Goal: Answer question/provide support: Share knowledge or assist other users

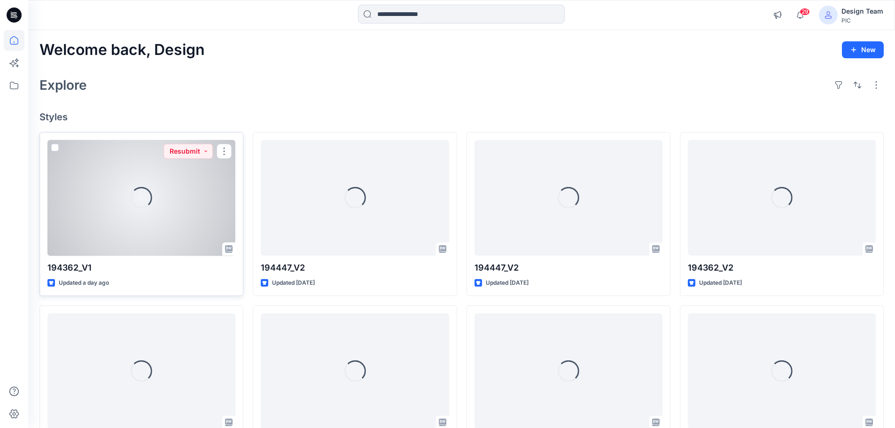
click at [161, 197] on div "Loading..." at bounding box center [141, 198] width 188 height 116
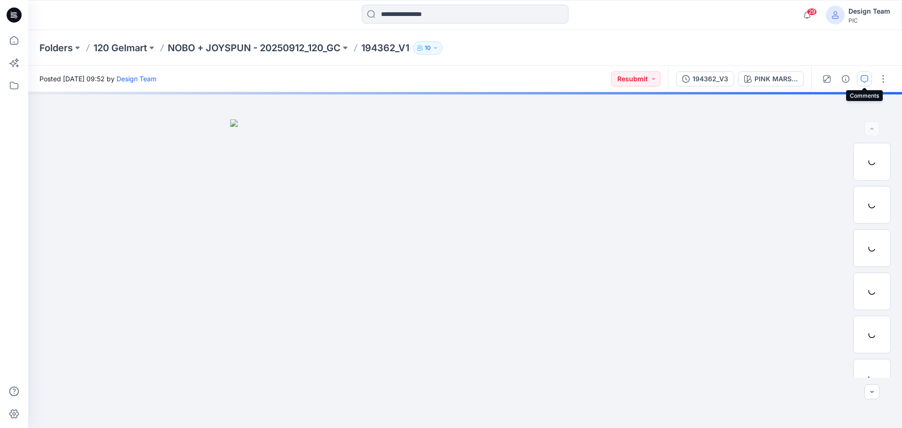
click at [861, 75] on icon "button" at bounding box center [865, 79] width 8 height 8
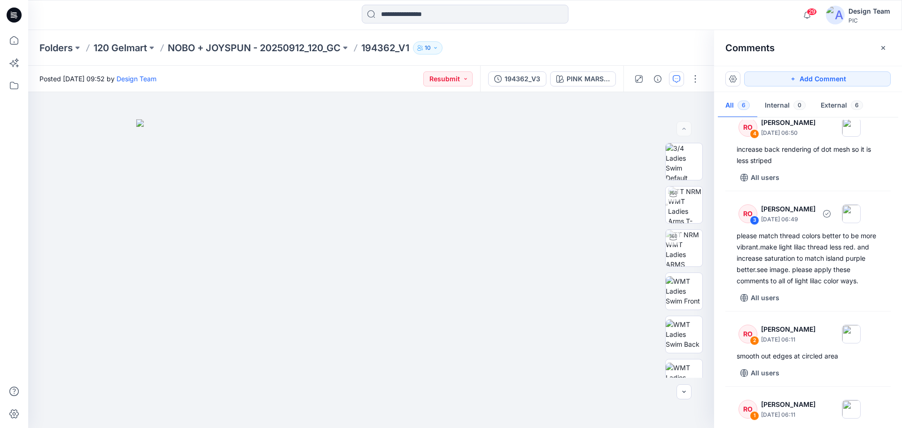
scroll to position [235, 0]
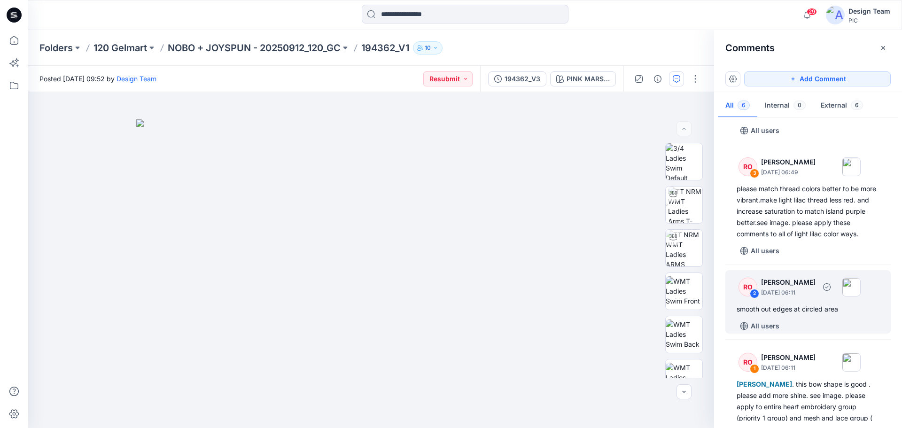
click at [790, 311] on div "smooth out edges at circled area" at bounding box center [808, 308] width 143 height 11
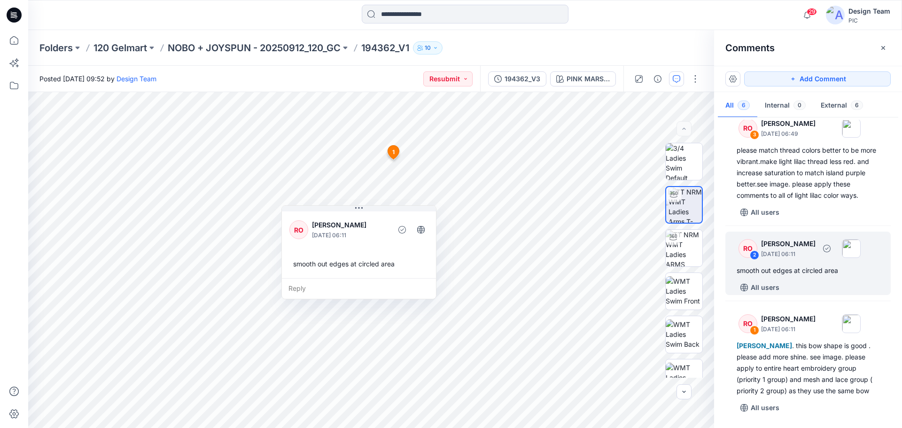
scroll to position [285, 0]
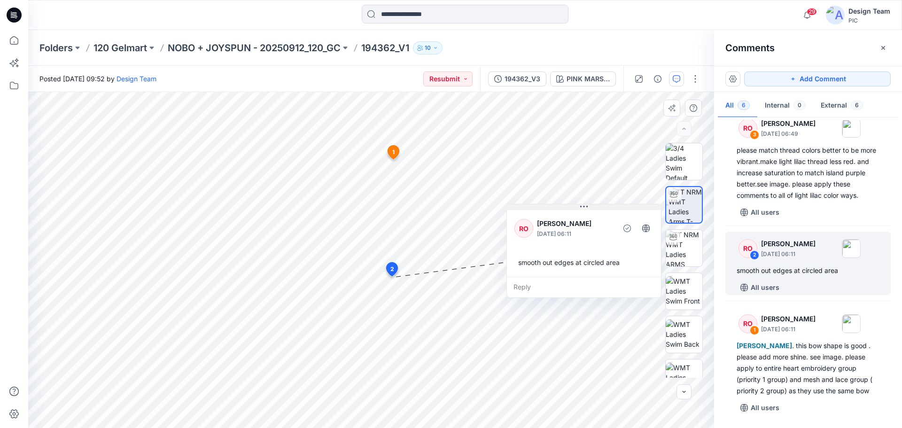
drag, startPoint x: 357, startPoint y: 208, endPoint x: 582, endPoint y: 207, distance: 225.0
click at [582, 207] on icon at bounding box center [584, 207] width 8 height 8
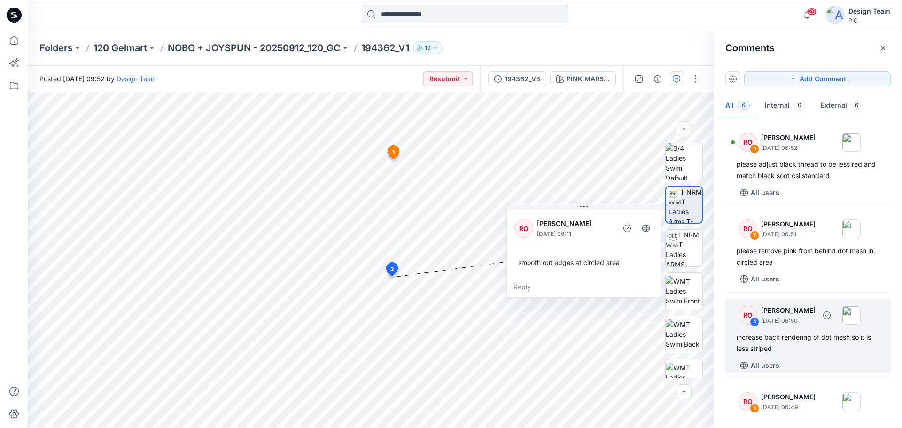
scroll to position [47, 0]
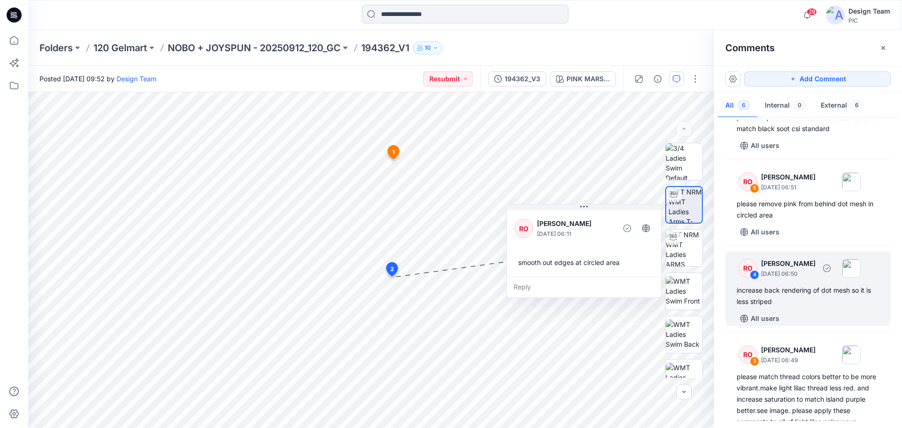
click at [795, 291] on div "increase back rendering of dot mesh so it is less striped" at bounding box center [808, 296] width 143 height 23
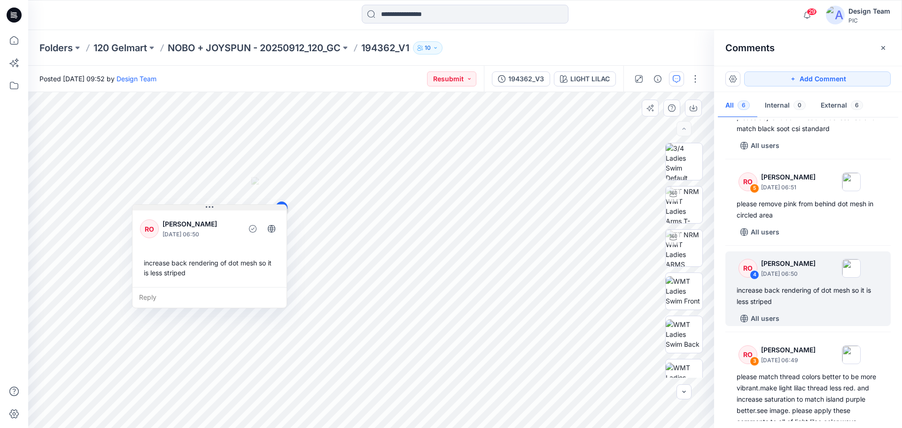
drag, startPoint x: 396, startPoint y: 224, endPoint x: 263, endPoint y: 208, distance: 134.4
click at [262, 208] on button at bounding box center [209, 208] width 154 height 6
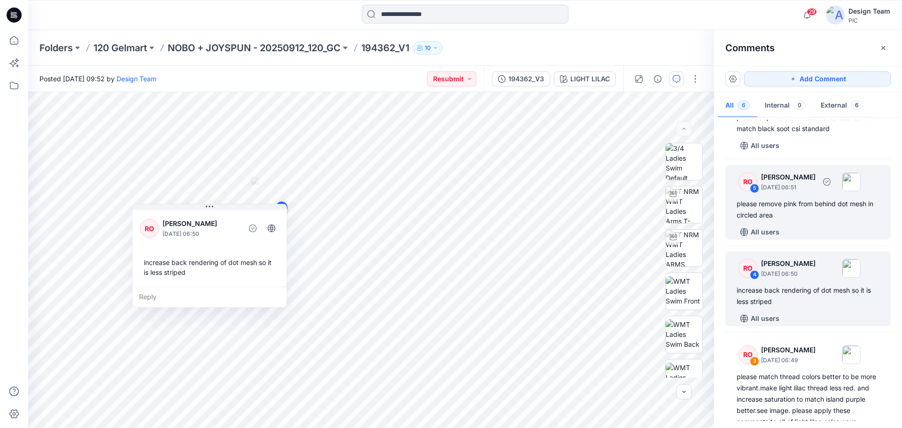
click at [811, 208] on div "please remove pink from behind dot mesh in circled area" at bounding box center [808, 209] width 143 height 23
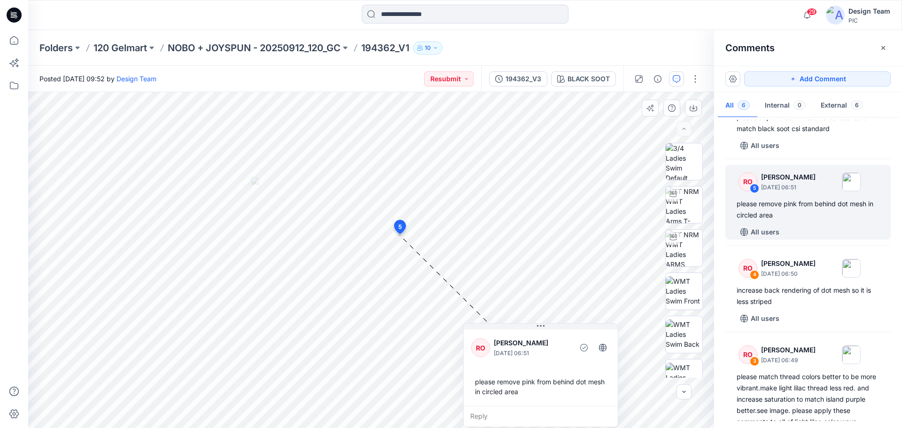
drag, startPoint x: 423, startPoint y: 160, endPoint x: 582, endPoint y: 332, distance: 234.7
click at [582, 332] on div "RO [PERSON_NAME] [DATE] 06:51 please remove pink from behind dot mesh in circle…" at bounding box center [540, 375] width 155 height 104
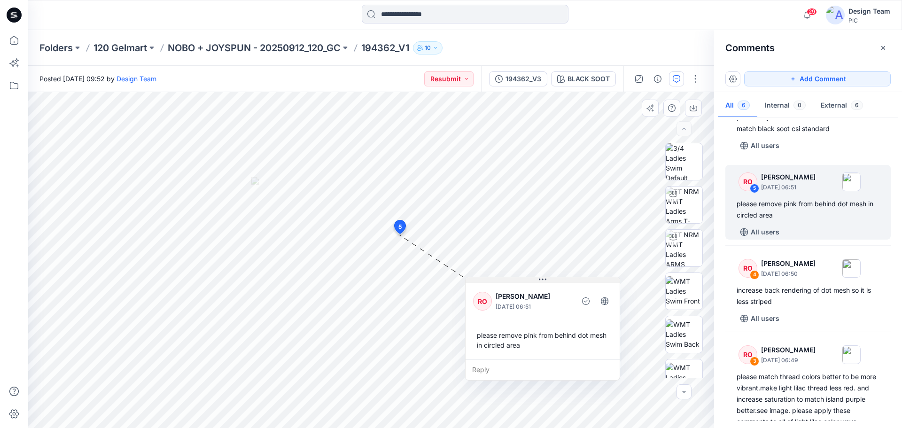
drag, startPoint x: 554, startPoint y: 325, endPoint x: 556, endPoint y: 278, distance: 46.5
click at [556, 278] on button at bounding box center [543, 280] width 154 height 6
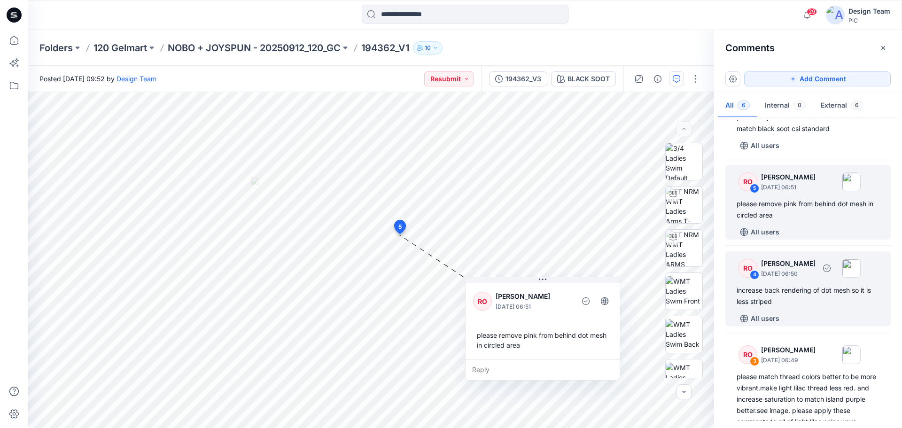
scroll to position [0, 0]
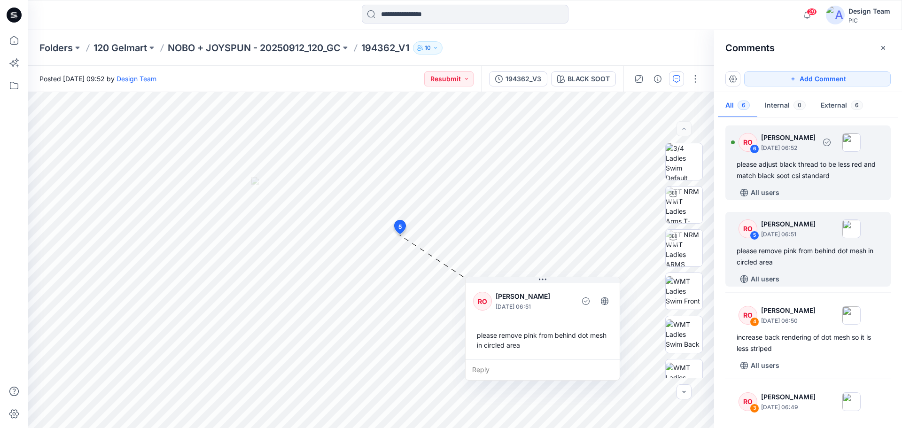
click at [816, 177] on div "please adjust black thread to be less red and match black soot csi standard" at bounding box center [808, 170] width 143 height 23
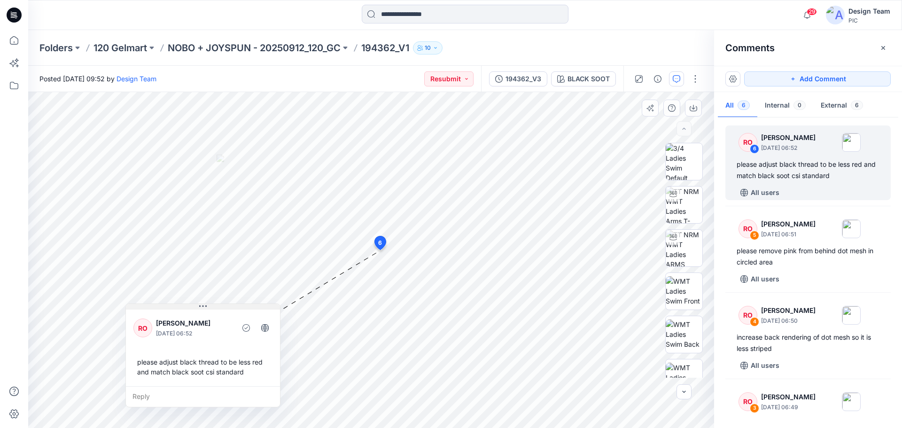
drag, startPoint x: 402, startPoint y: 301, endPoint x: 239, endPoint y: 305, distance: 163.5
click at [239, 305] on button at bounding box center [203, 307] width 154 height 6
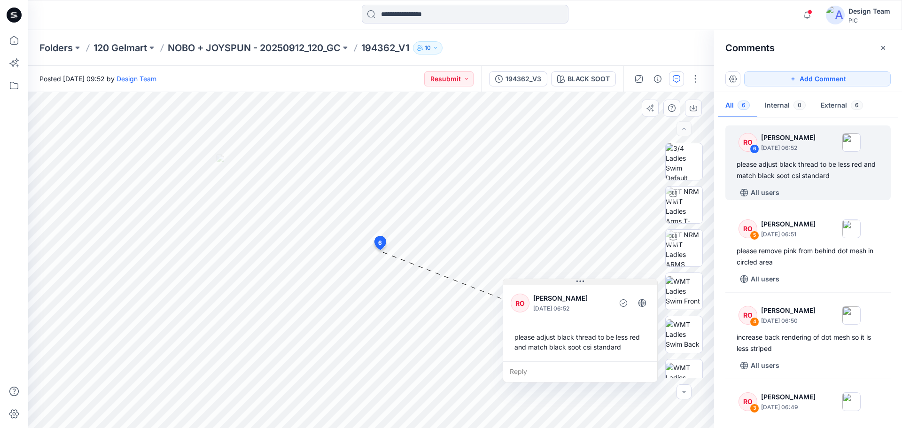
drag, startPoint x: 218, startPoint y: 305, endPoint x: 597, endPoint y: 280, distance: 379.0
click at [597, 280] on button at bounding box center [580, 282] width 154 height 6
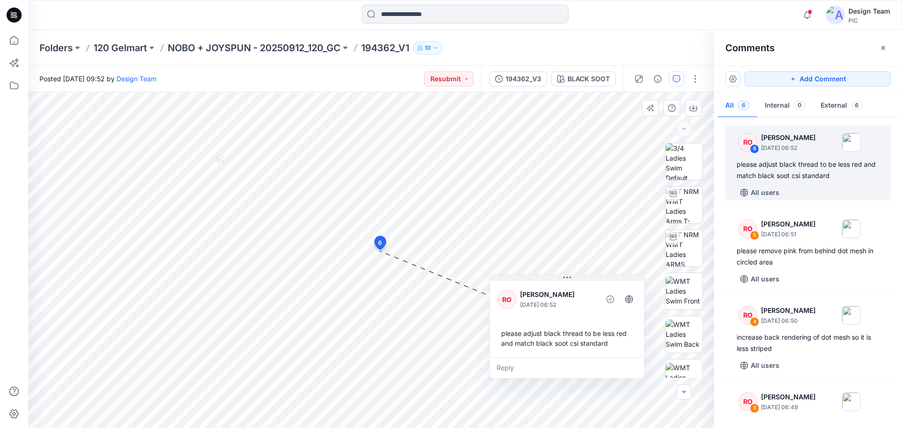
drag, startPoint x: 565, startPoint y: 283, endPoint x: 552, endPoint y: 279, distance: 13.7
click at [552, 279] on button at bounding box center [567, 278] width 154 height 6
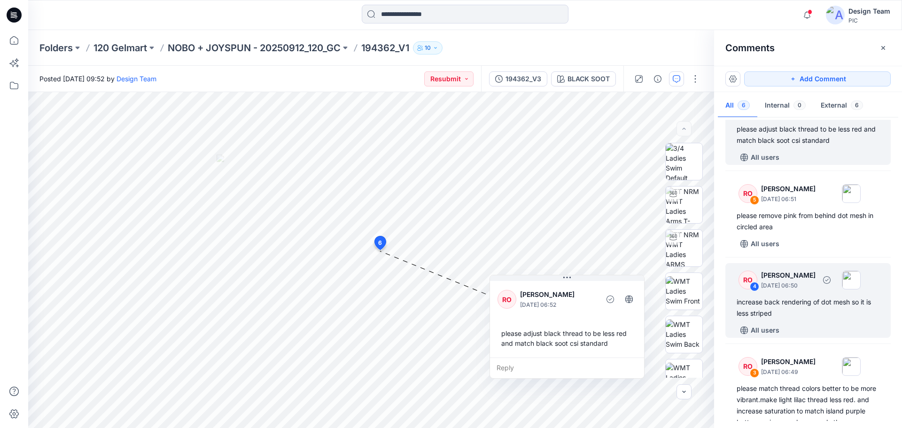
scroll to position [188, 0]
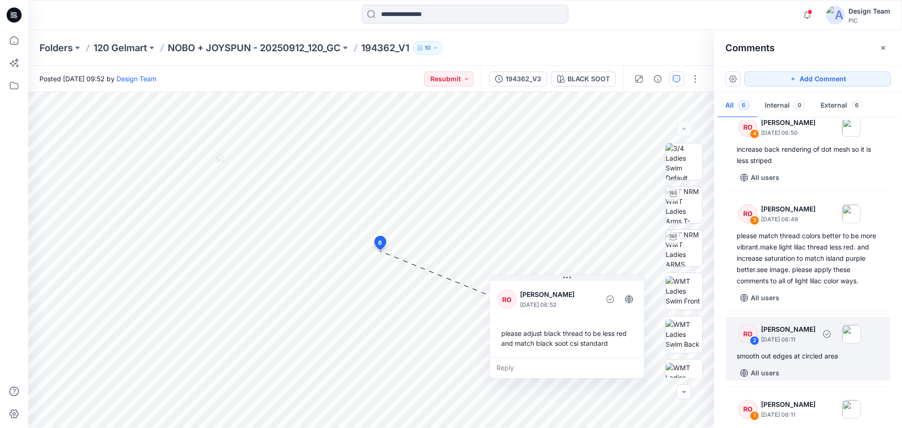
click at [812, 361] on div "smooth out edges at circled area" at bounding box center [808, 355] width 143 height 11
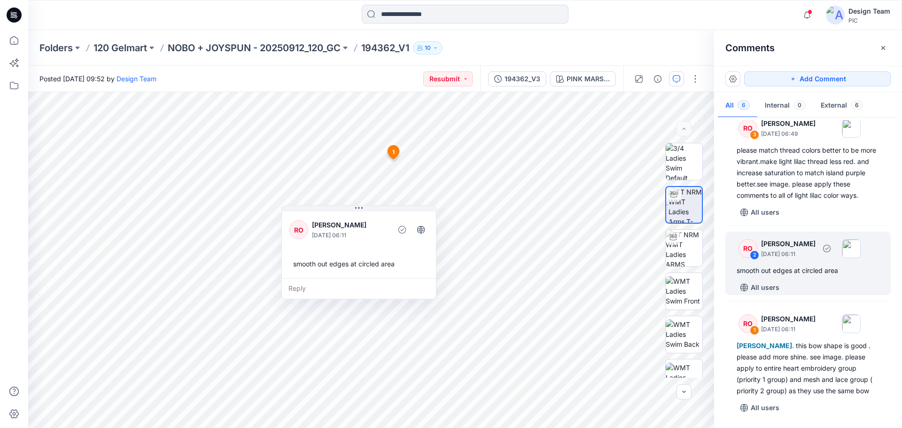
scroll to position [285, 0]
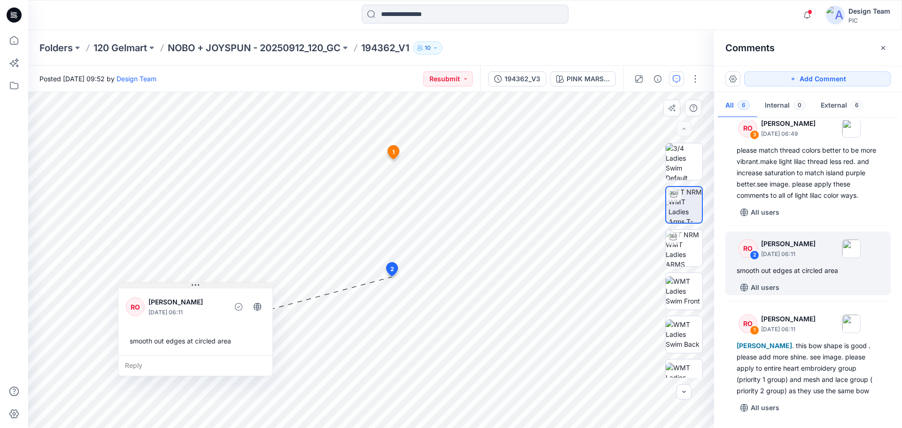
drag, startPoint x: 352, startPoint y: 208, endPoint x: 190, endPoint y: 285, distance: 179.9
click at [190, 285] on button at bounding box center [195, 286] width 154 height 6
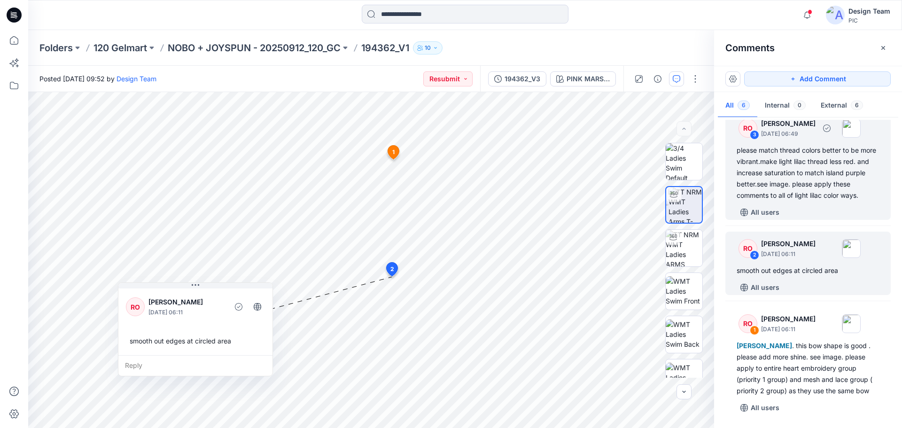
click at [774, 171] on div "please match thread colors better to be more vibrant.make light lilac thread le…" at bounding box center [808, 173] width 143 height 56
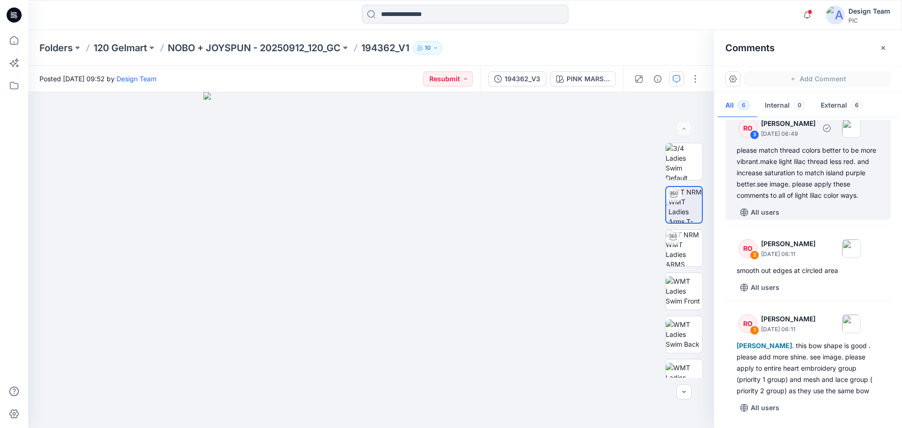
scroll to position [265, 0]
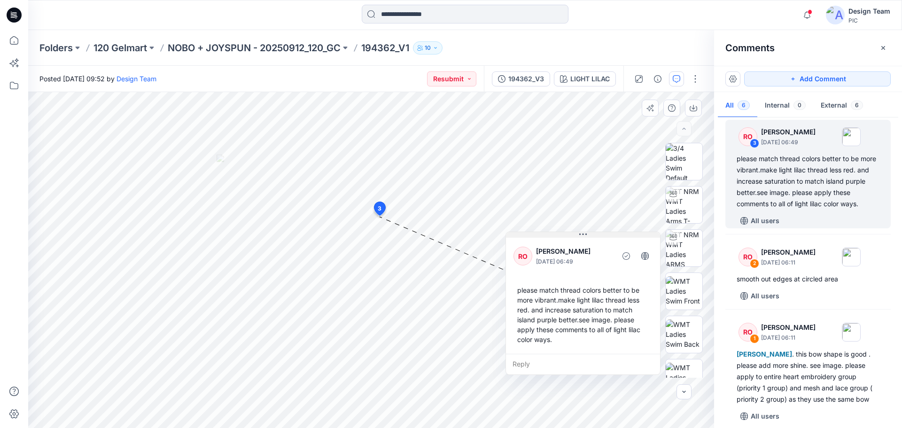
drag, startPoint x: 394, startPoint y: 210, endPoint x: 586, endPoint y: 236, distance: 193.8
click at [586, 236] on icon at bounding box center [583, 235] width 8 height 8
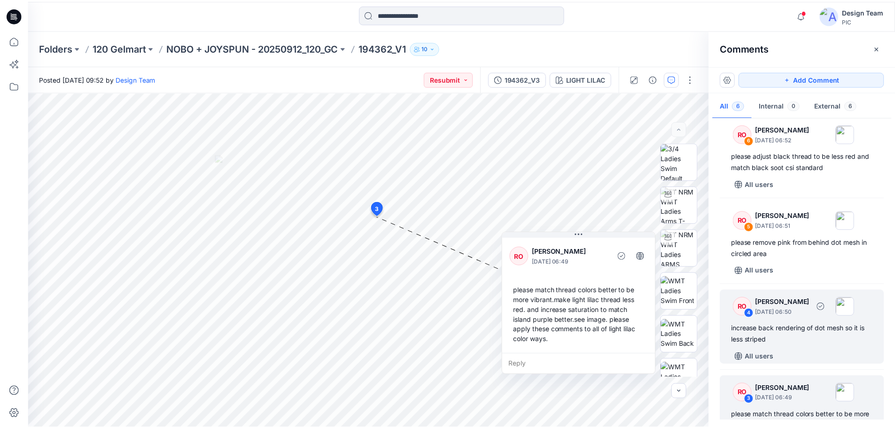
scroll to position [0, 0]
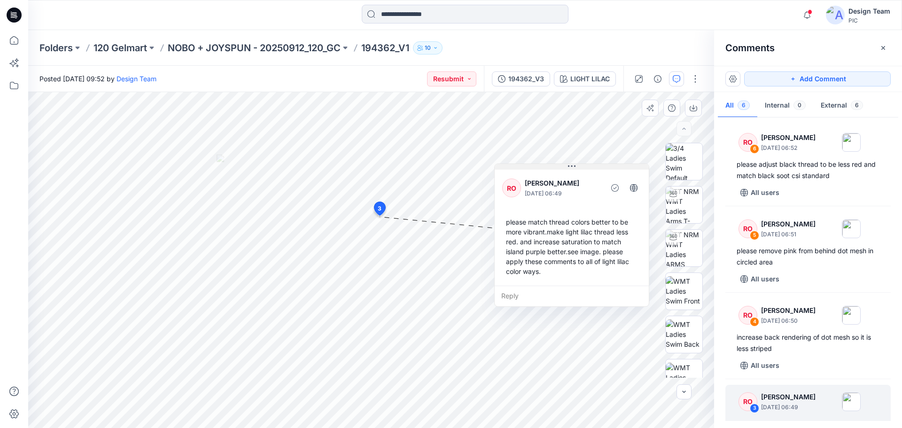
drag, startPoint x: 565, startPoint y: 234, endPoint x: 553, endPoint y: 164, distance: 71.0
click at [553, 164] on button at bounding box center [572, 167] width 154 height 6
click at [308, 48] on p "NOBO + JOYSPUN - 20250912_120_GC" at bounding box center [254, 47] width 173 height 13
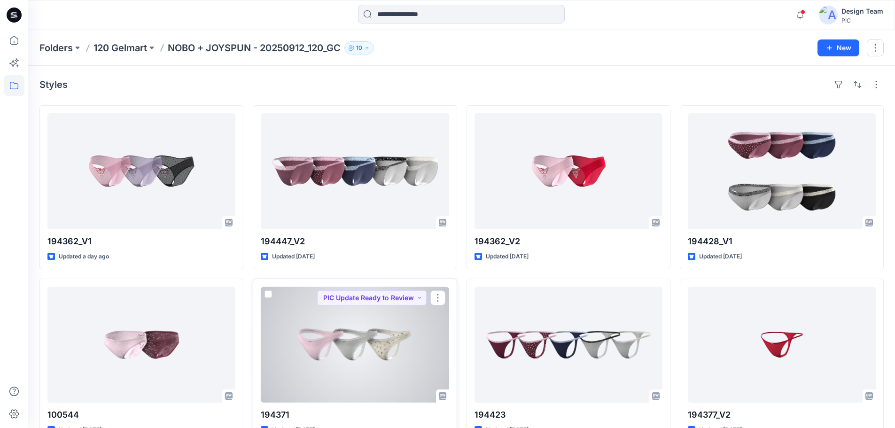
click at [378, 343] on div at bounding box center [355, 345] width 188 height 116
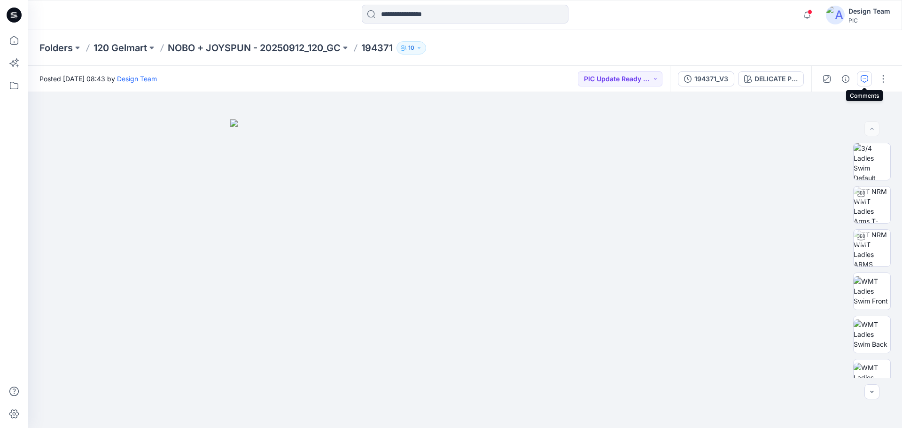
click at [863, 78] on icon "button" at bounding box center [865, 79] width 8 height 8
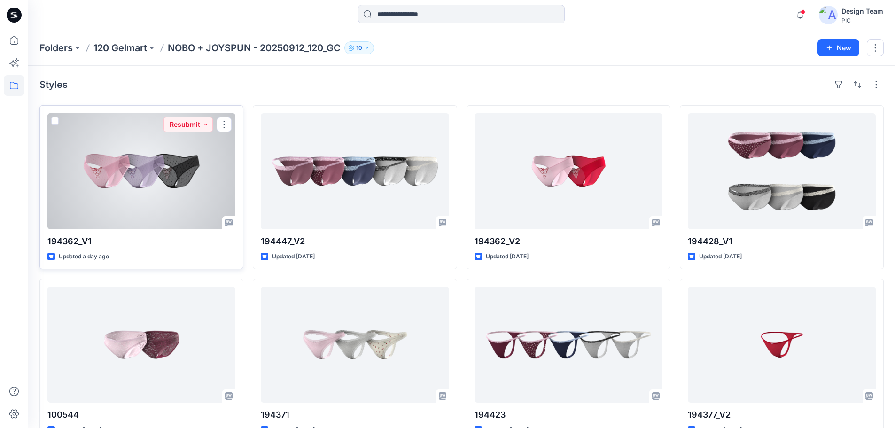
click at [174, 174] on div at bounding box center [141, 171] width 188 height 116
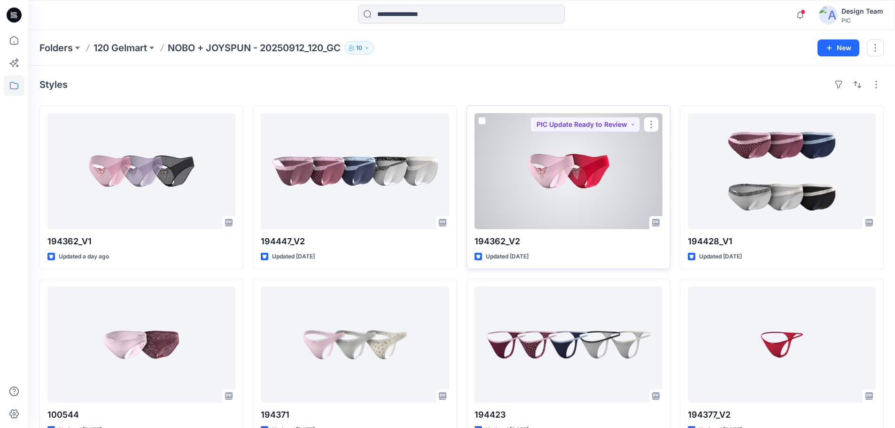
click at [567, 184] on div at bounding box center [568, 171] width 188 height 116
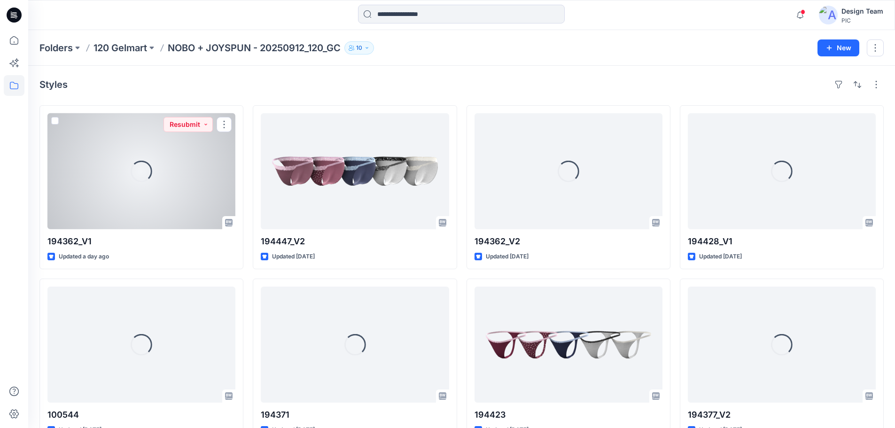
click at [149, 194] on div "Loading..." at bounding box center [141, 171] width 188 height 116
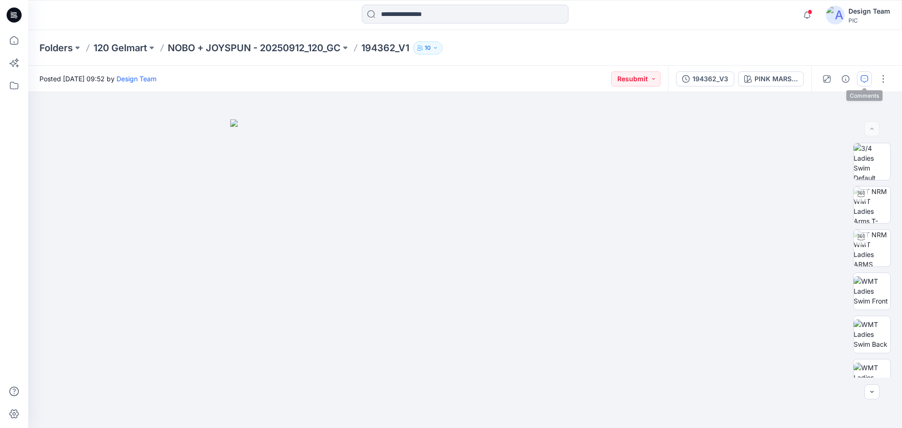
click at [862, 76] on icon "button" at bounding box center [865, 79] width 8 height 8
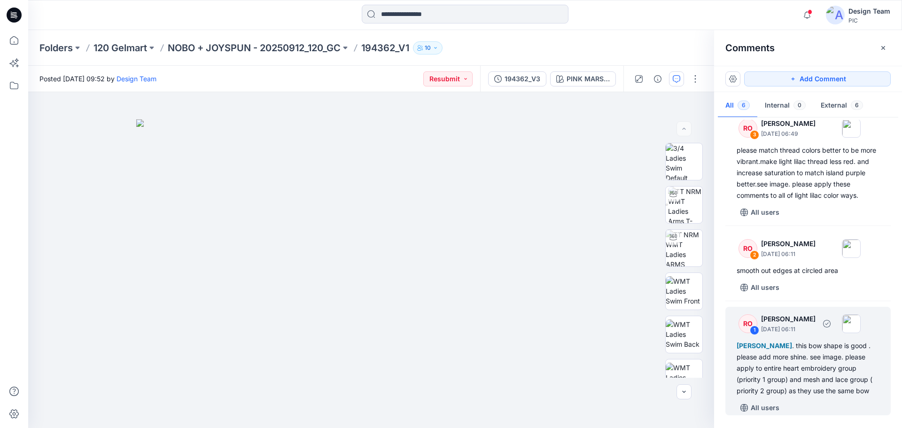
scroll to position [285, 0]
click at [828, 358] on div "[PERSON_NAME] . this bow shape is good . please add more shine. see image. plea…" at bounding box center [808, 368] width 143 height 56
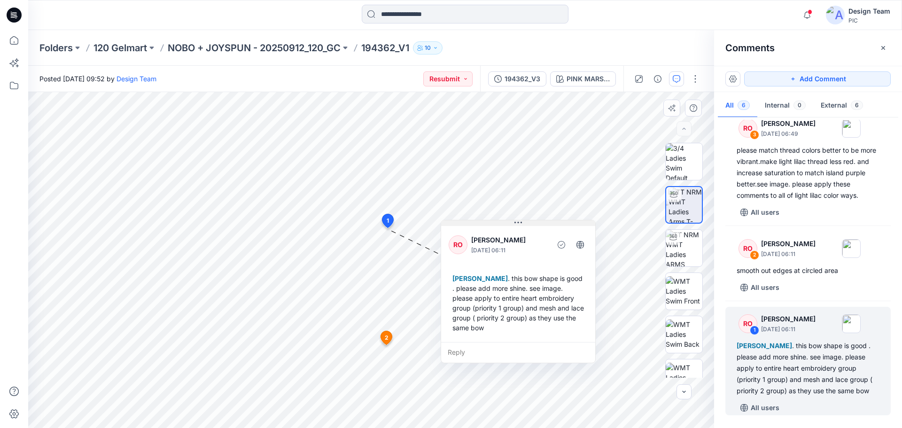
drag, startPoint x: 437, startPoint y: 207, endPoint x: 551, endPoint y: 222, distance: 114.7
click at [551, 222] on button at bounding box center [518, 223] width 154 height 6
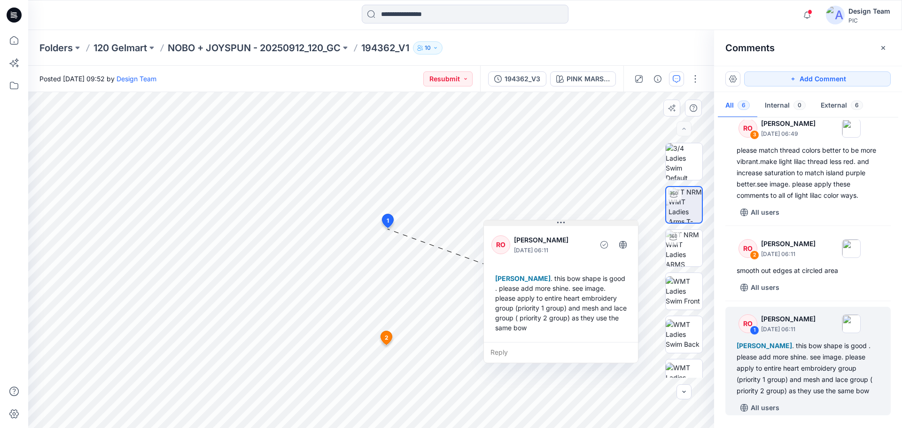
drag, startPoint x: 525, startPoint y: 223, endPoint x: 567, endPoint y: 223, distance: 42.7
click at [567, 223] on button at bounding box center [561, 223] width 154 height 6
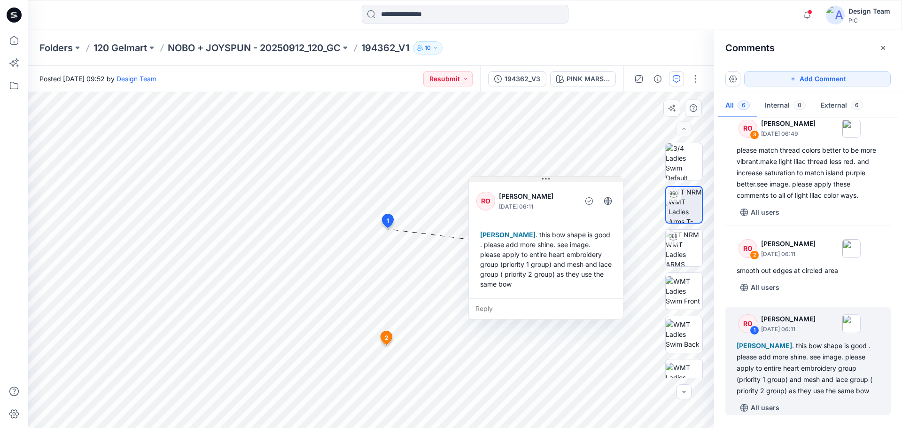
drag, startPoint x: 545, startPoint y: 223, endPoint x: 530, endPoint y: 179, distance: 46.2
click at [530, 179] on button at bounding box center [546, 180] width 154 height 6
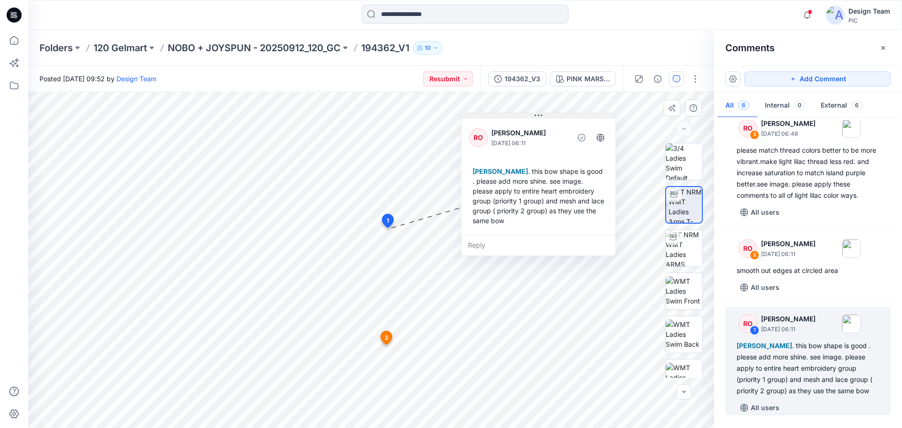
drag, startPoint x: 584, startPoint y: 179, endPoint x: 576, endPoint y: 115, distance: 63.9
click at [576, 115] on button at bounding box center [538, 116] width 154 height 6
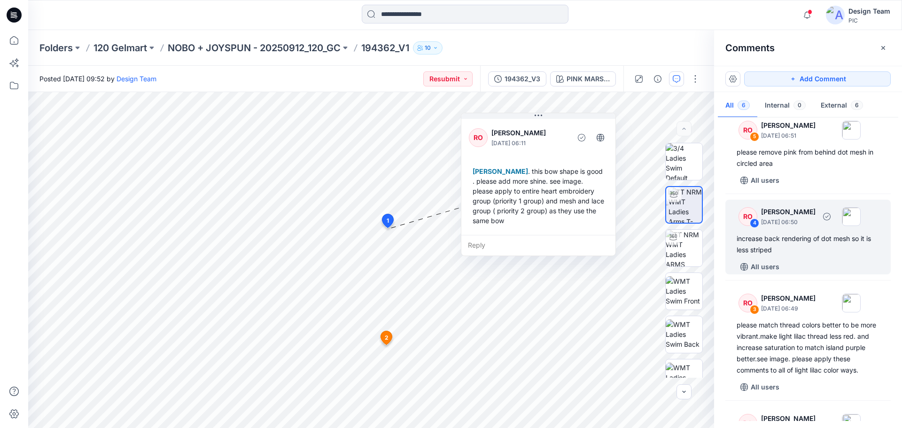
scroll to position [3, 0]
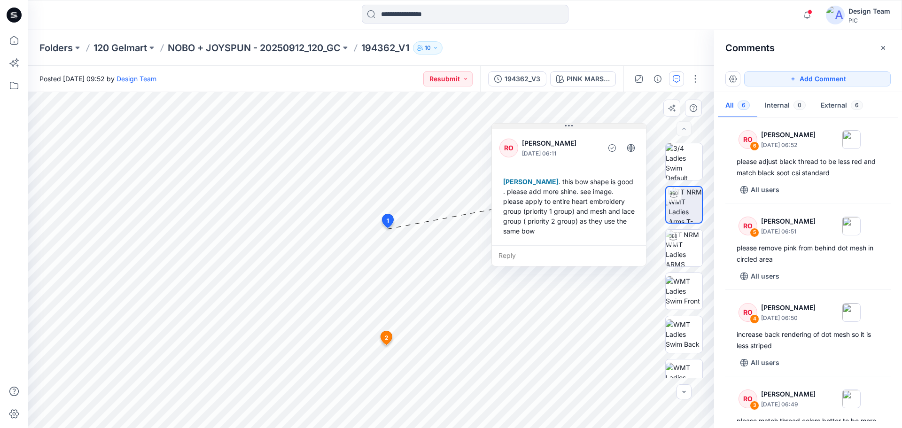
drag, startPoint x: 500, startPoint y: 114, endPoint x: 528, endPoint y: 124, distance: 29.1
click at [529, 125] on button at bounding box center [569, 127] width 154 height 6
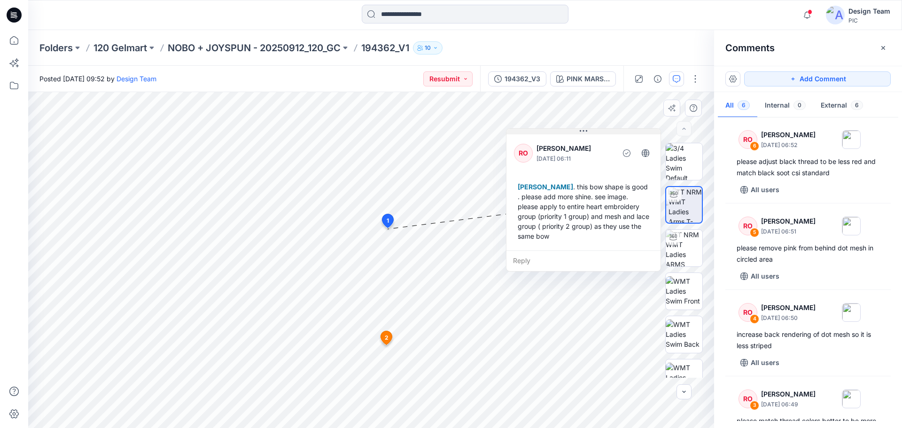
drag, startPoint x: 584, startPoint y: 126, endPoint x: 576, endPoint y: 123, distance: 8.9
click at [596, 129] on button at bounding box center [583, 132] width 154 height 6
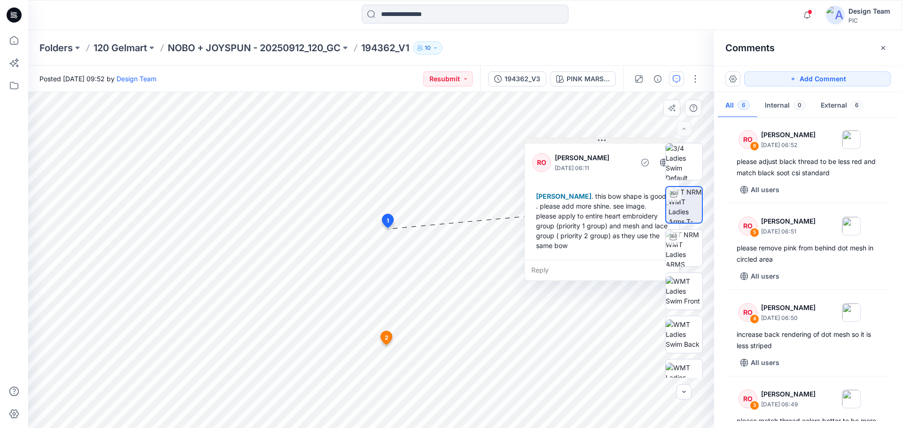
drag, startPoint x: 612, startPoint y: 136, endPoint x: 628, endPoint y: 140, distance: 16.6
click at [628, 140] on button at bounding box center [602, 141] width 154 height 6
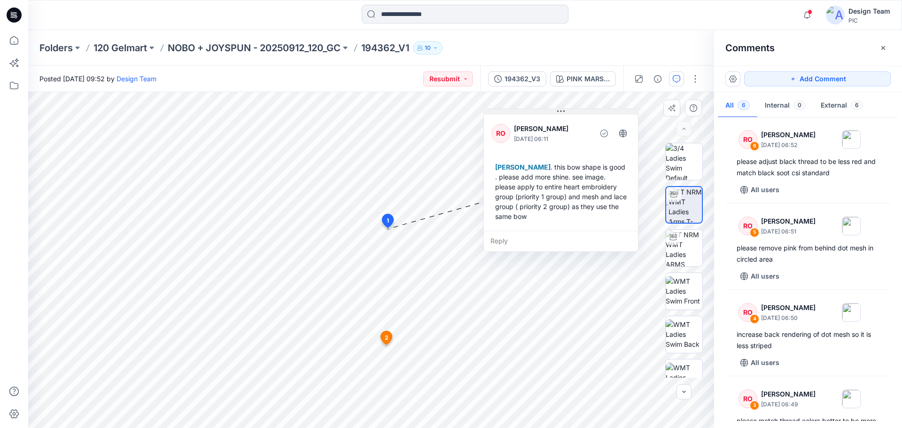
drag, startPoint x: 619, startPoint y: 139, endPoint x: 581, endPoint y: 110, distance: 47.6
click at [581, 110] on button at bounding box center [561, 112] width 154 height 6
click at [841, 17] on img at bounding box center [835, 15] width 19 height 19
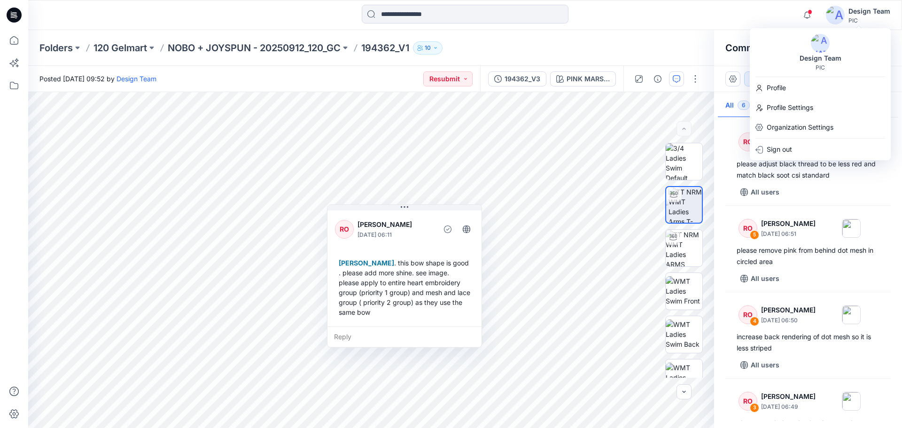
scroll to position [0, 0]
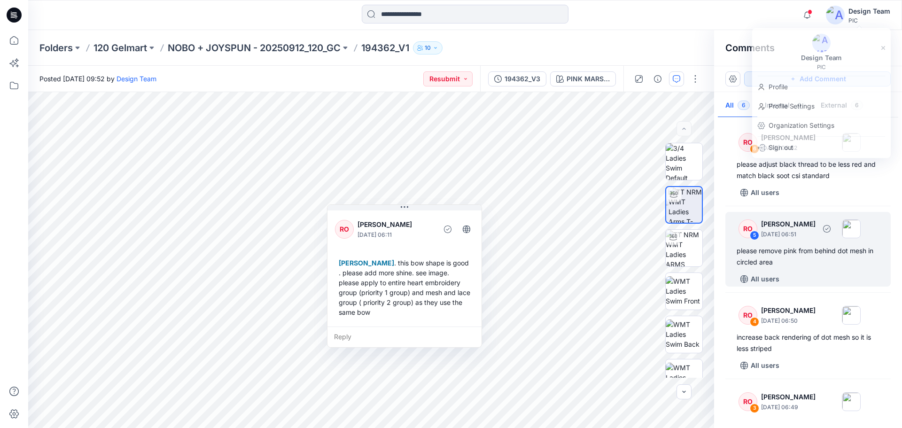
click at [815, 256] on div "please remove pink from behind dot mesh in circled area" at bounding box center [808, 256] width 143 height 23
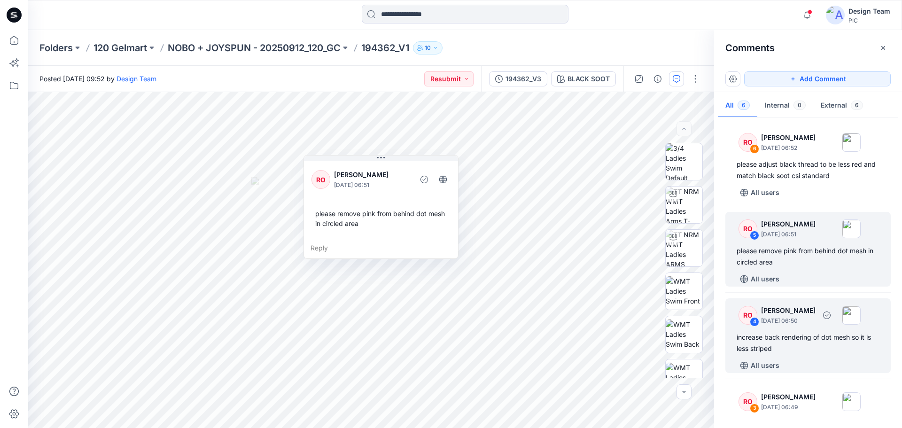
click at [806, 343] on div "increase back rendering of dot mesh so it is less striped" at bounding box center [808, 343] width 143 height 23
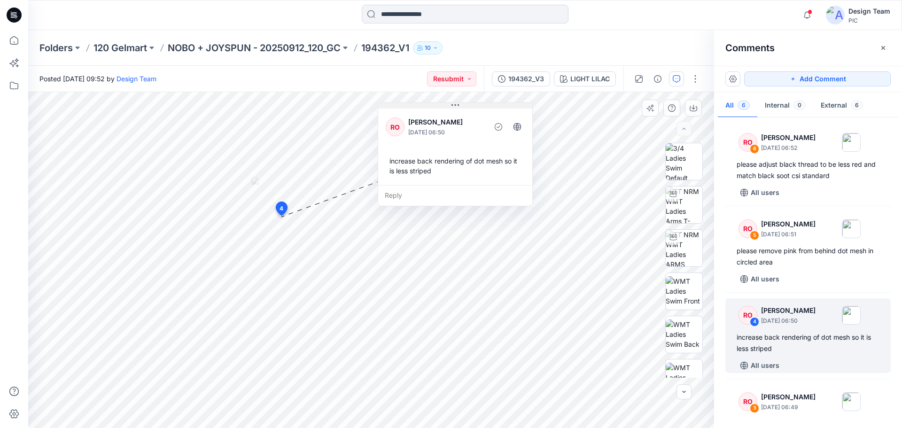
drag, startPoint x: 358, startPoint y: 223, endPoint x: 469, endPoint y: 105, distance: 161.8
click at [469, 105] on button at bounding box center [455, 106] width 154 height 6
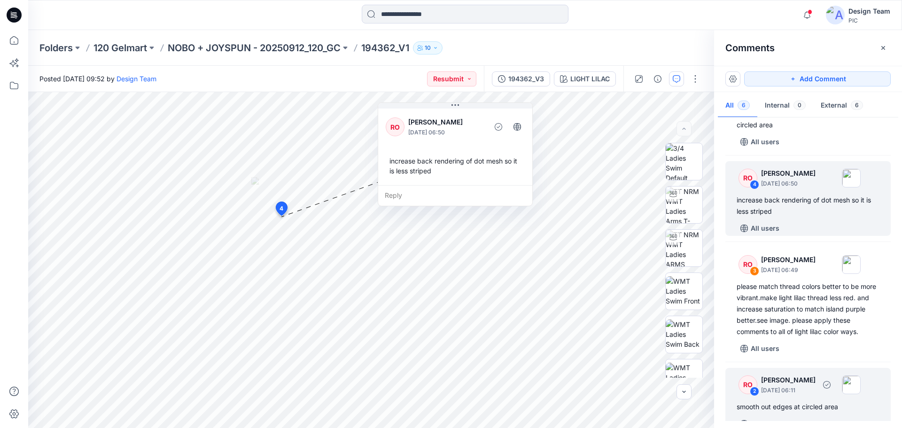
scroll to position [141, 0]
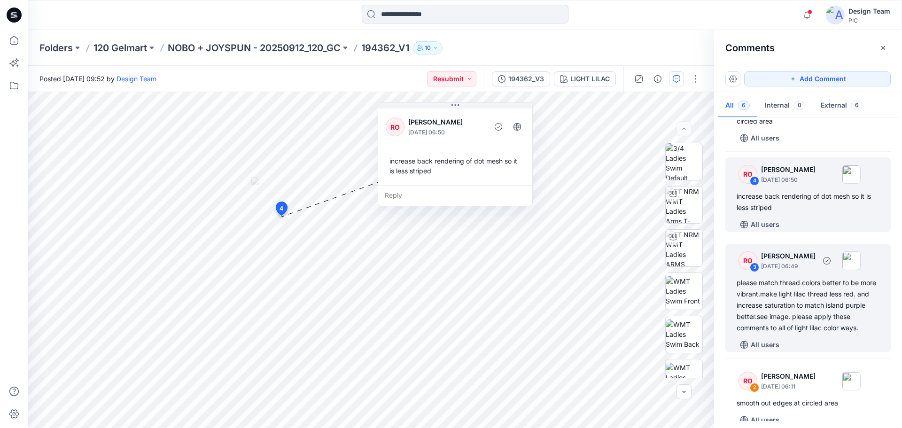
click at [794, 299] on div "please match thread colors better to be more vibrant.make light lilac thread le…" at bounding box center [808, 305] width 143 height 56
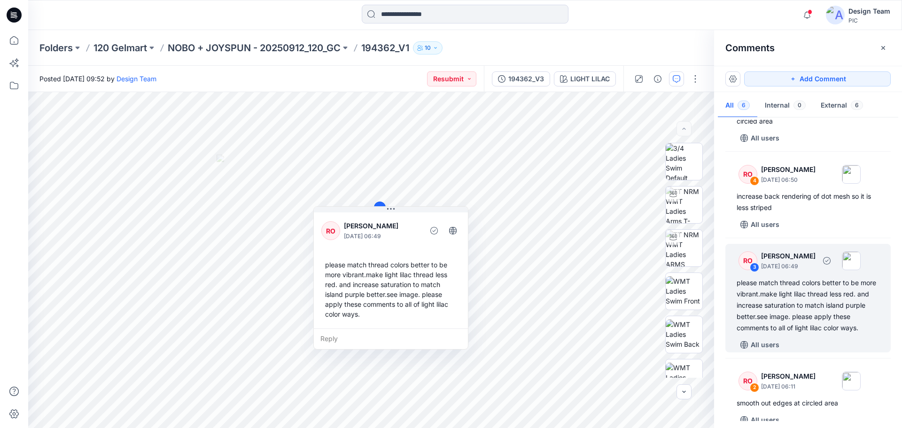
scroll to position [0, 0]
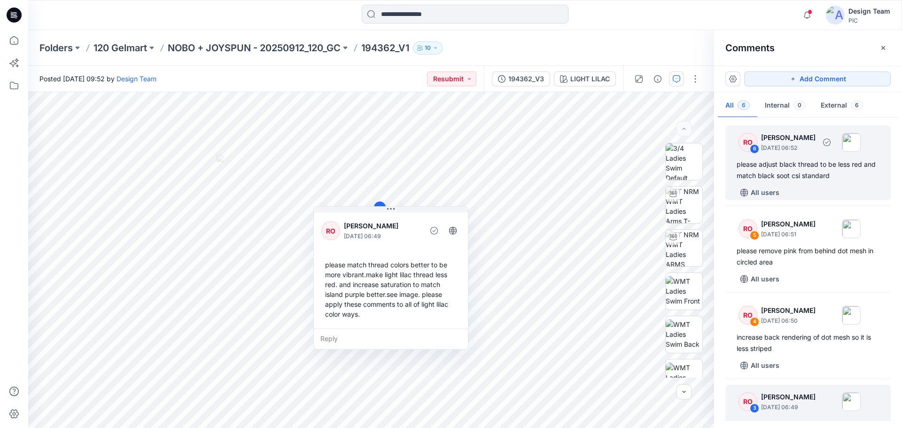
click at [814, 157] on div "RO 6 [PERSON_NAME] [DATE] 06:52 please adjust black thread to be less red and m…" at bounding box center [807, 162] width 165 height 75
